Goal: Task Accomplishment & Management: Manage account settings

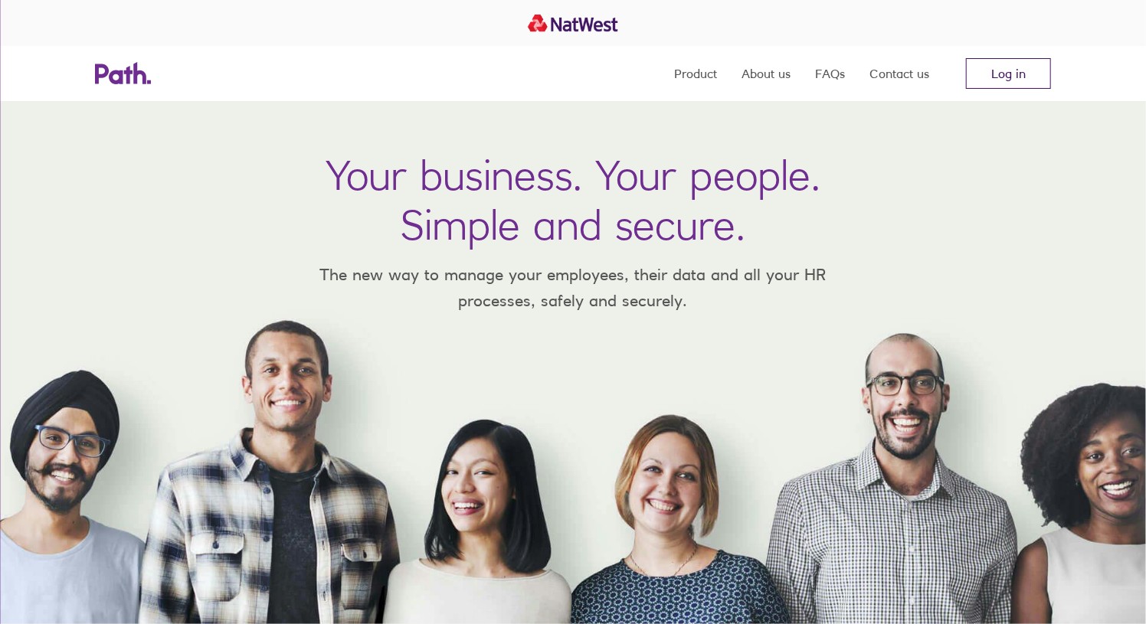
click at [1010, 77] on link "Log in" at bounding box center [1008, 73] width 85 height 31
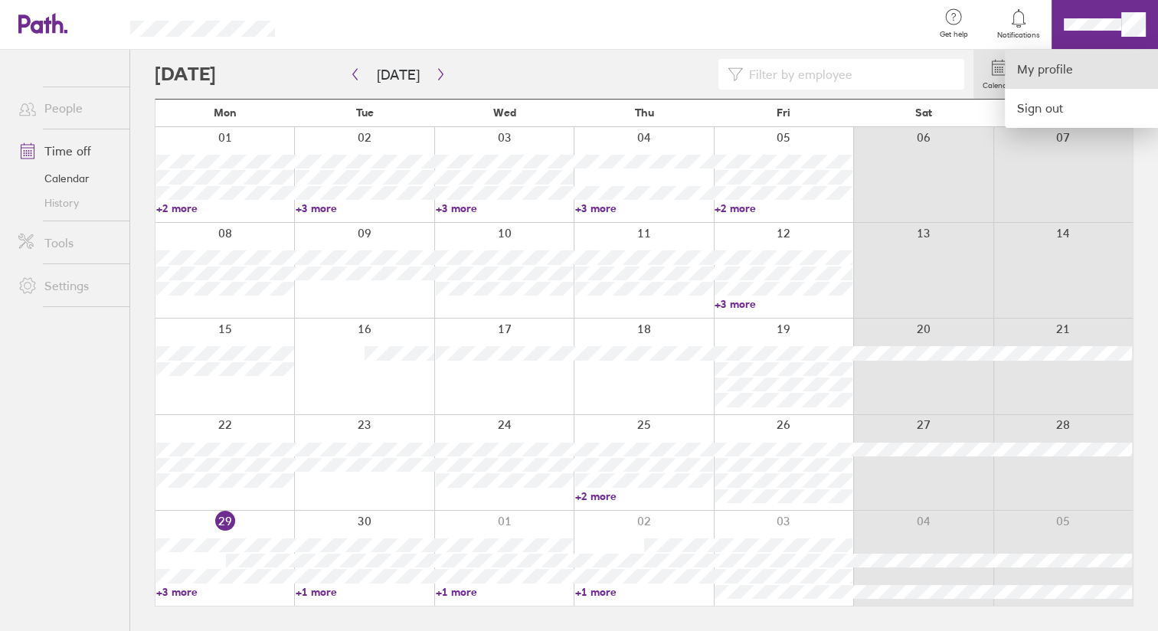
click at [1039, 74] on link "My profile" at bounding box center [1081, 69] width 153 height 39
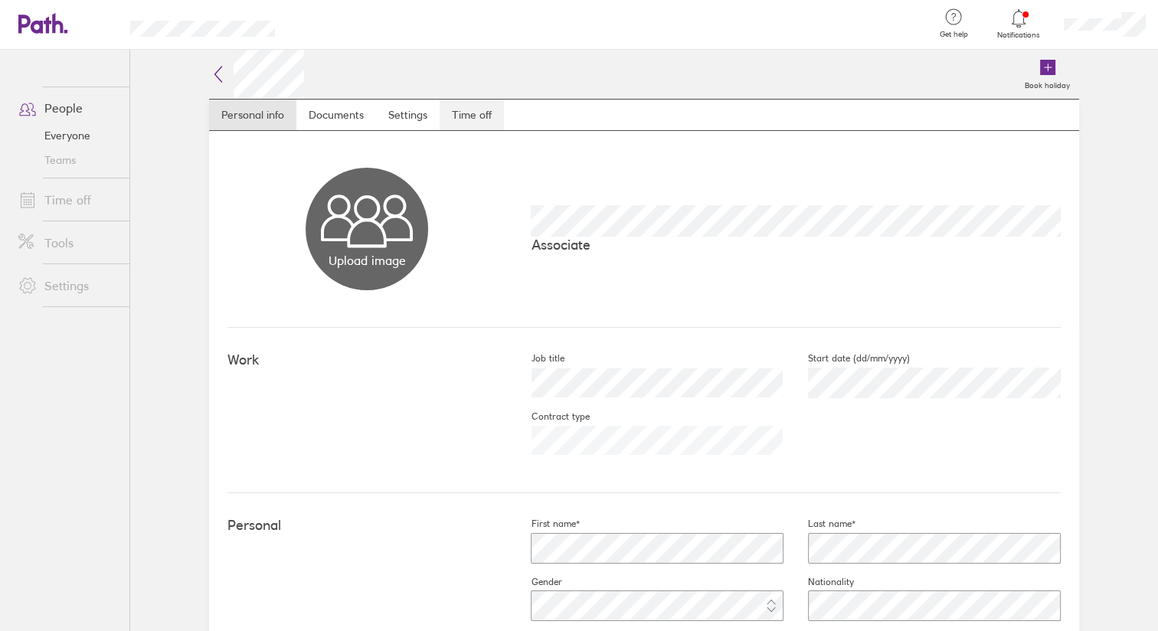
click at [452, 116] on link "Time off" at bounding box center [472, 115] width 64 height 31
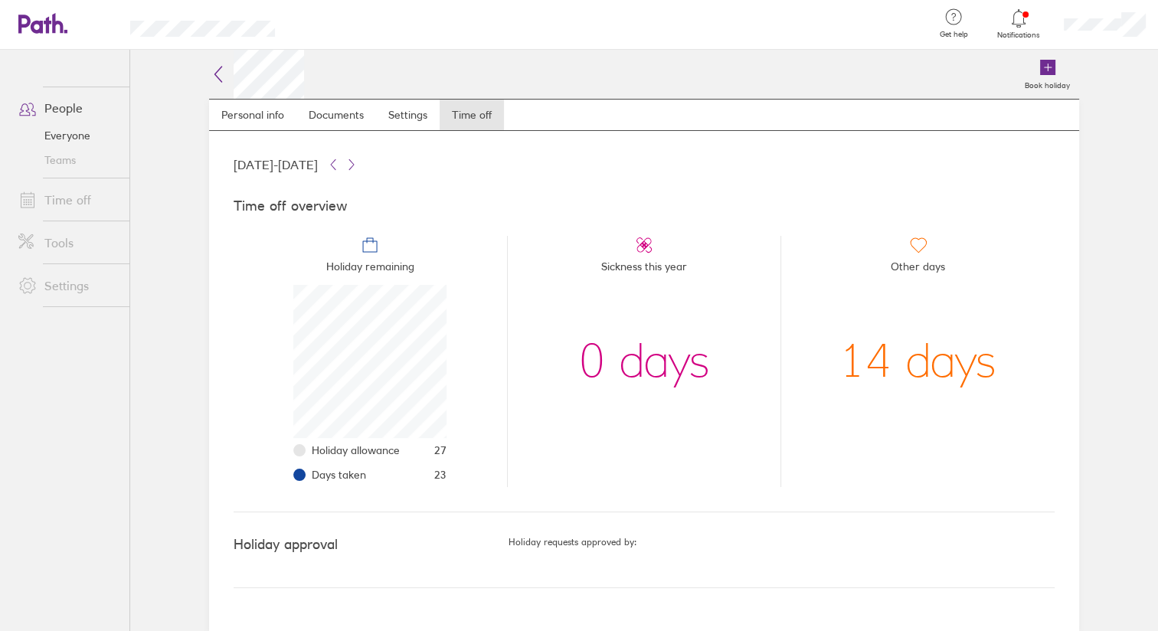
scroll to position [153, 153]
